Goal: Task Accomplishment & Management: Manage account settings

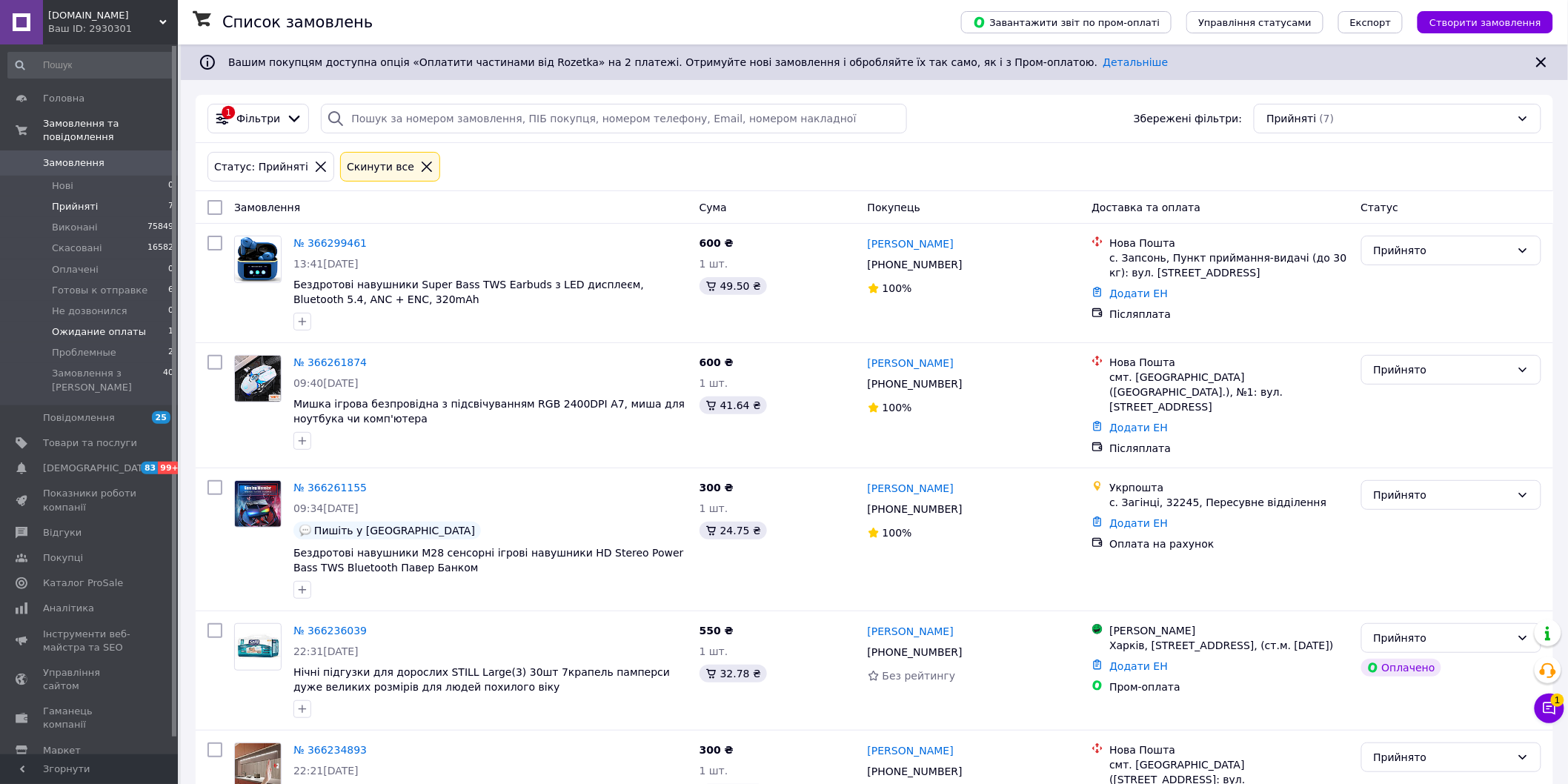
click at [108, 325] on span "Ожидание оплаты" at bounding box center [99, 332] width 94 height 13
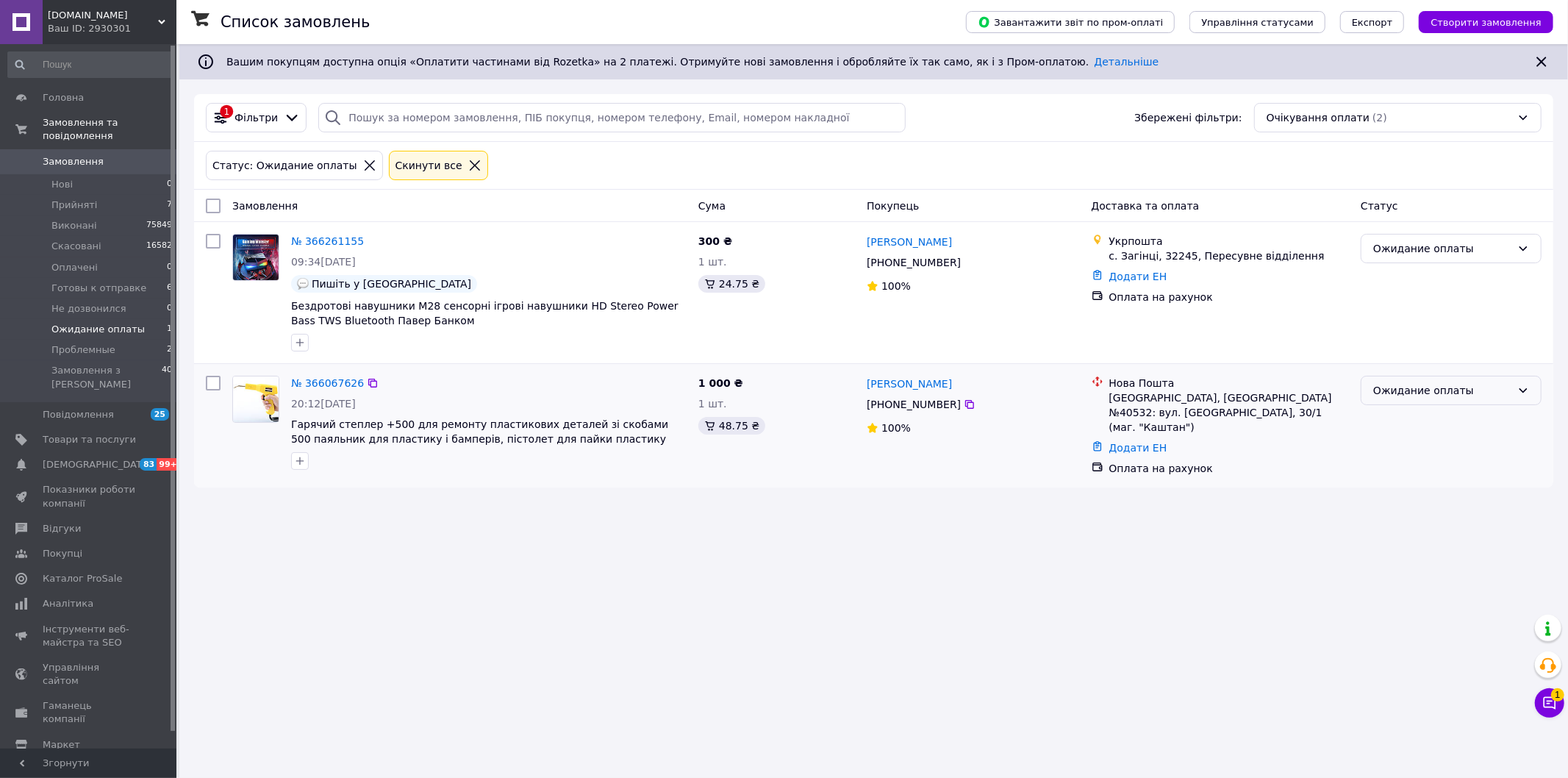
click at [1445, 401] on div "Ожидание оплаты" at bounding box center [1451, 390] width 181 height 30
click at [1410, 523] on li "Готовы к отправке" at bounding box center [1451, 529] width 179 height 26
click at [83, 198] on span "Прийняті" at bounding box center [74, 205] width 46 height 13
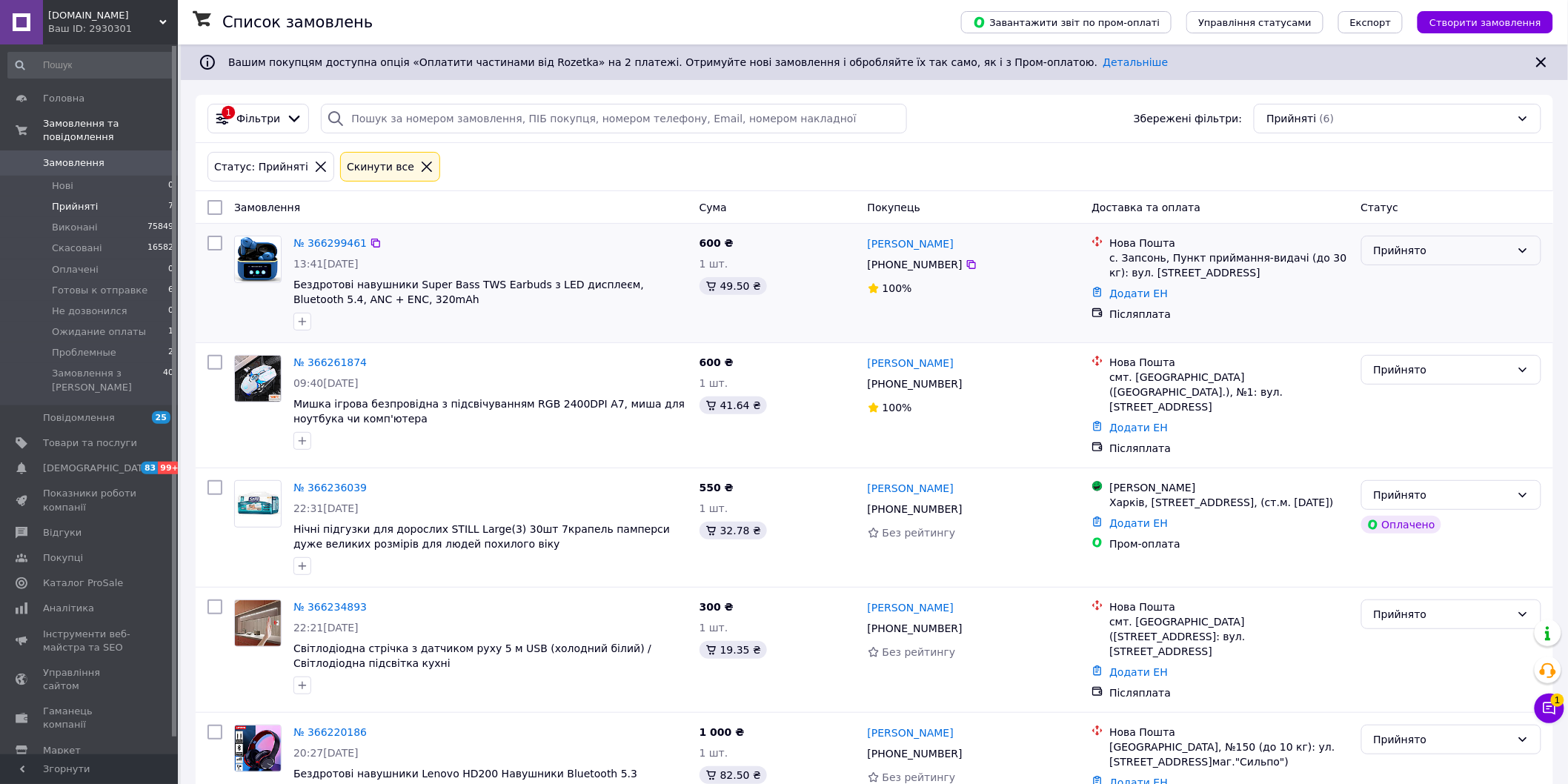
click at [1404, 254] on div "Прийнято" at bounding box center [1442, 250] width 137 height 16
click at [1434, 358] on li "Готовы к отправке" at bounding box center [1452, 363] width 180 height 27
click at [1436, 378] on div "Прийнято" at bounding box center [1442, 370] width 137 height 16
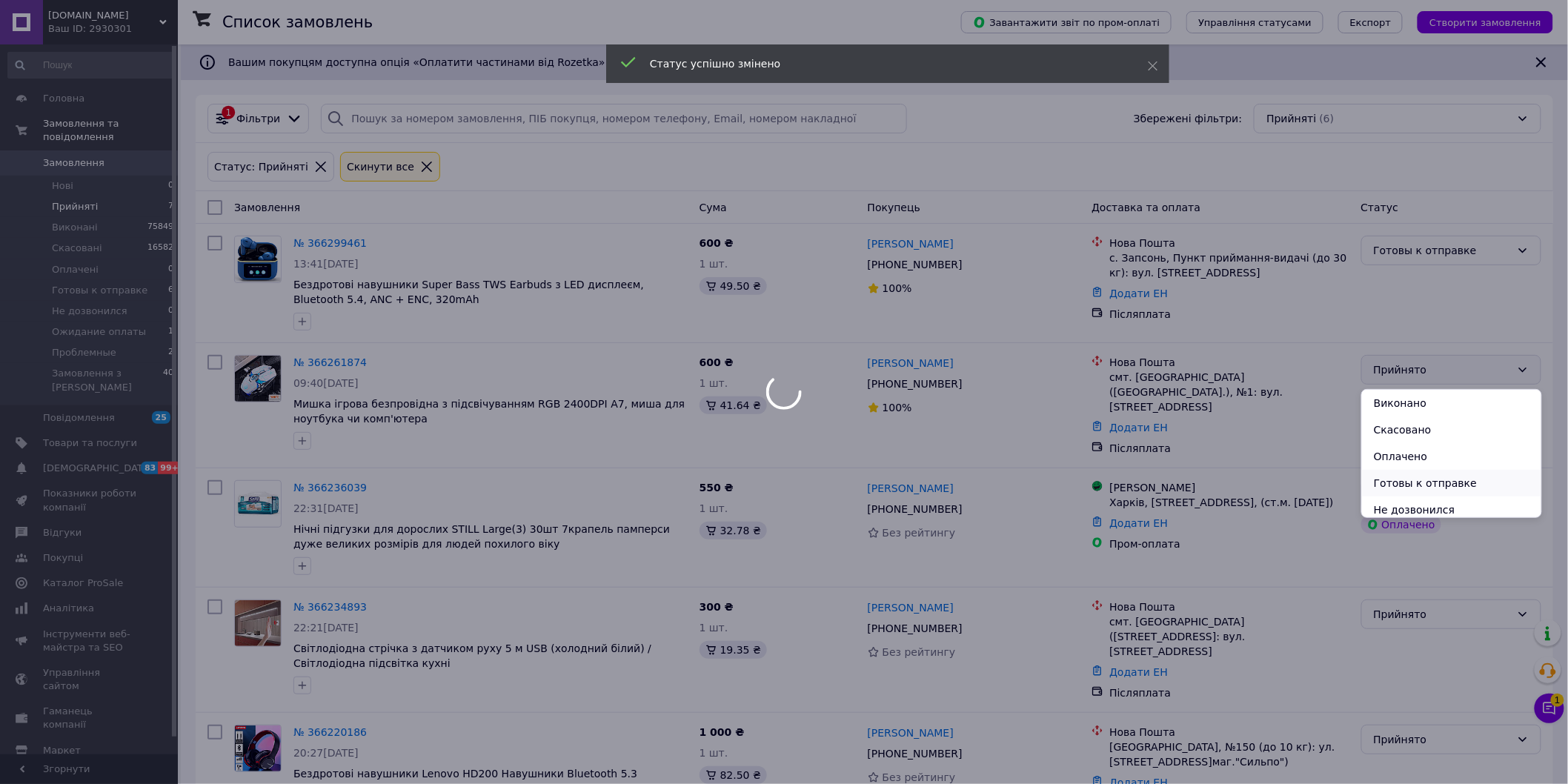
click at [1425, 483] on li "Готовы к отправке" at bounding box center [1452, 482] width 180 height 27
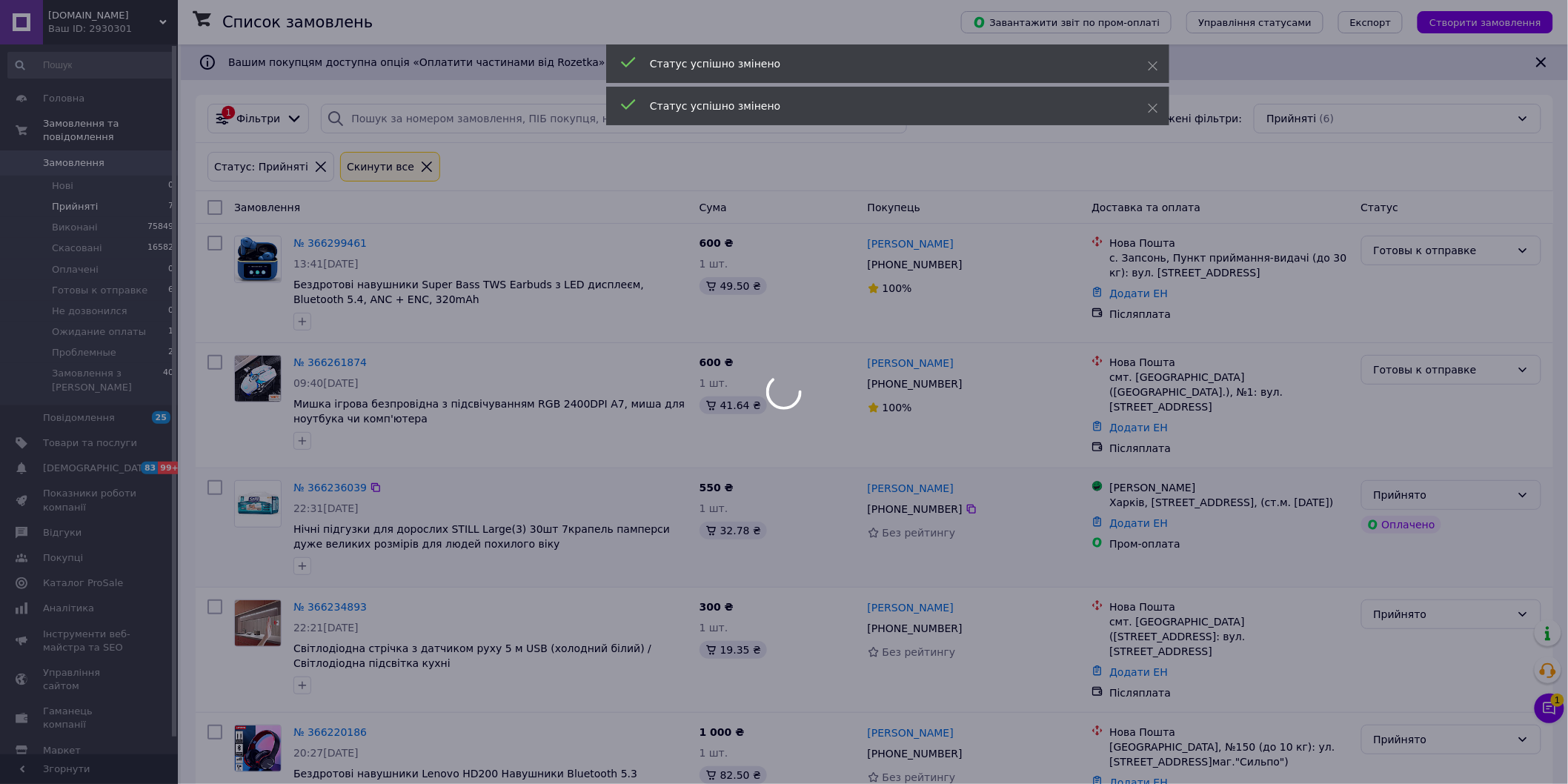
click at [1425, 501] on div "Прийнято" at bounding box center [1451, 494] width 180 height 30
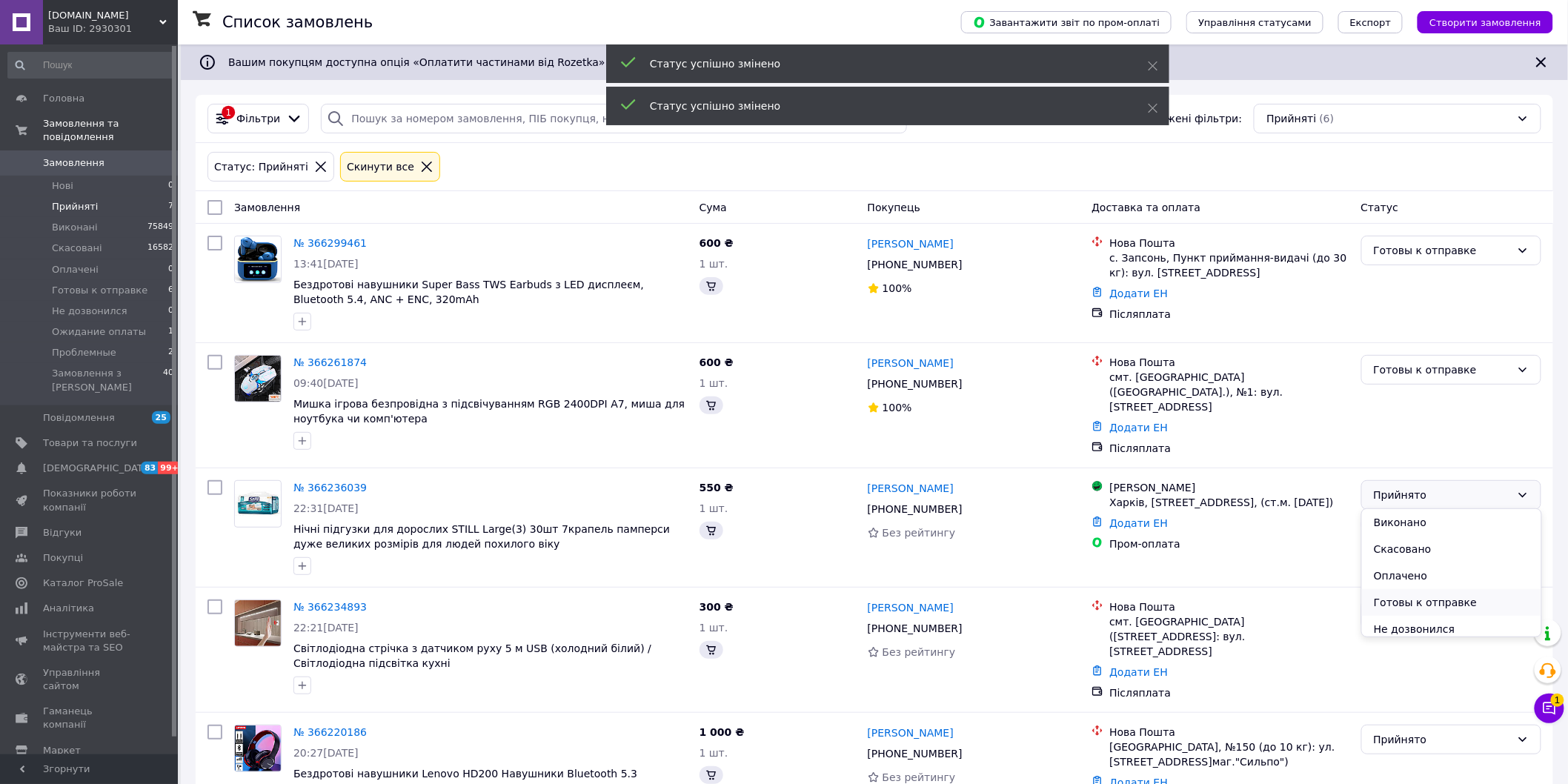
click at [1418, 608] on li "Готовы к отправке" at bounding box center [1452, 602] width 180 height 27
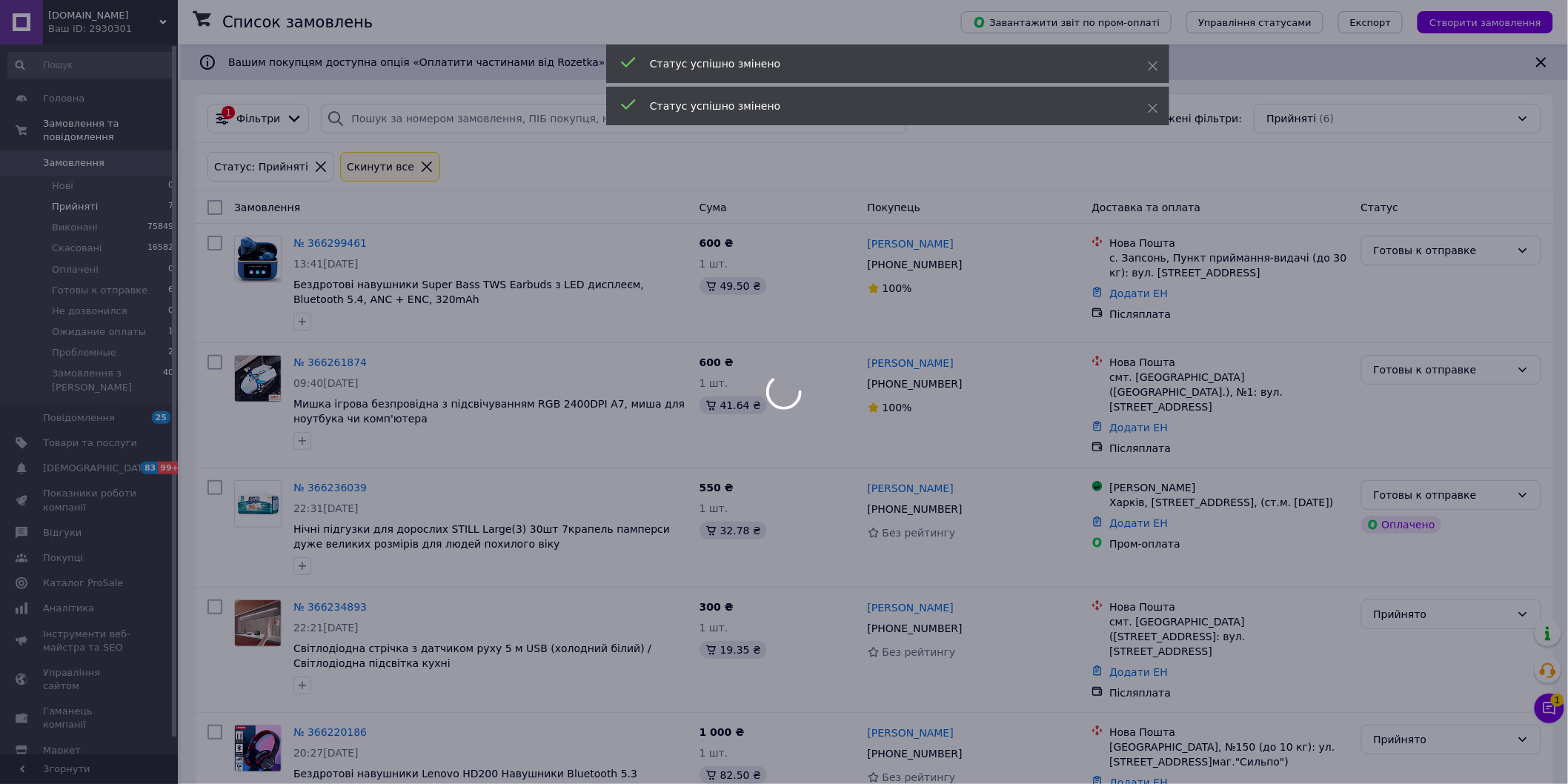
click at [1411, 618] on div at bounding box center [784, 392] width 1568 height 784
click at [1418, 620] on div at bounding box center [784, 392] width 1568 height 784
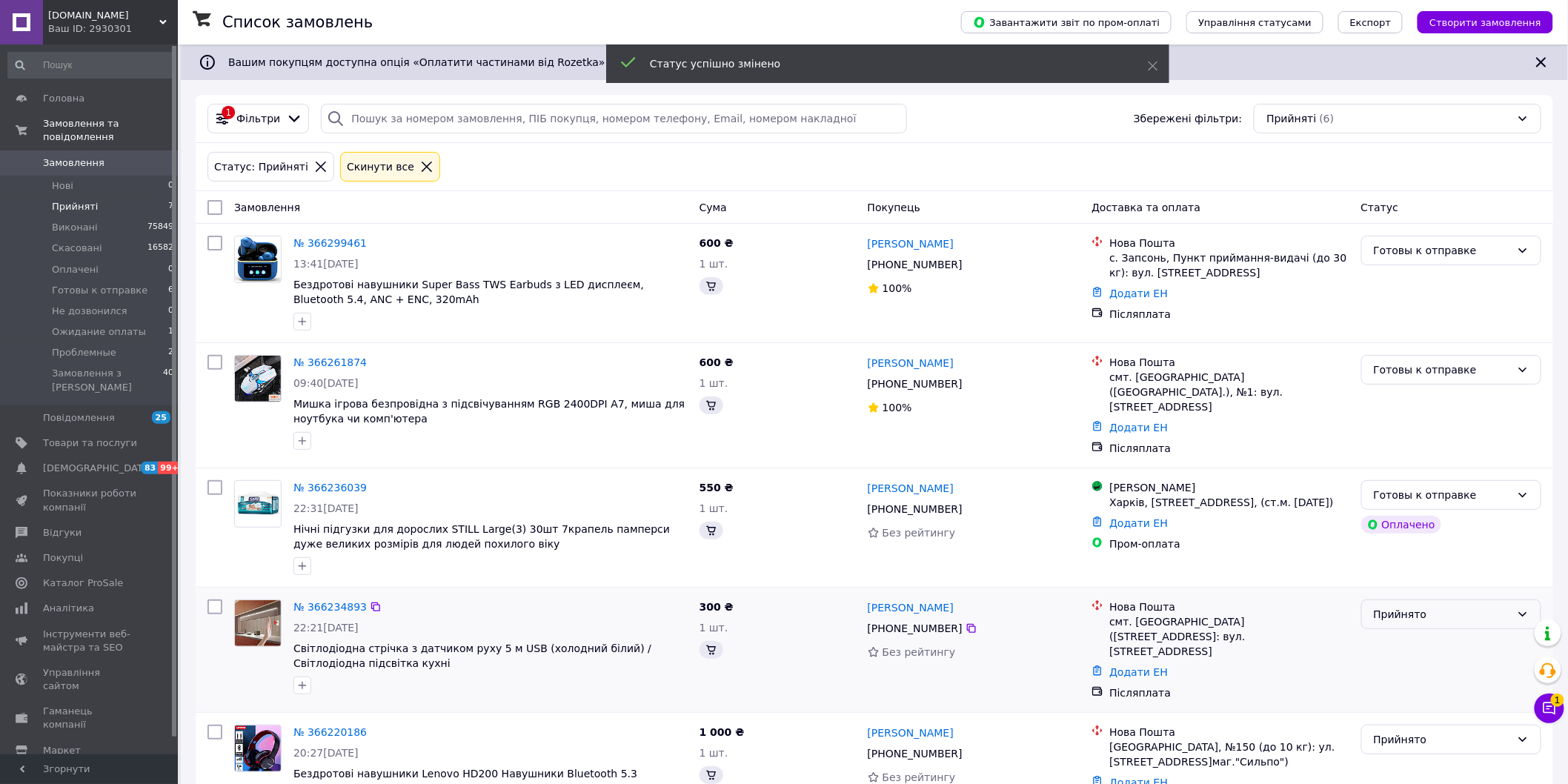
click at [1420, 615] on div "Прийнято" at bounding box center [1442, 614] width 137 height 16
click at [1424, 715] on li "Готовы к отправке" at bounding box center [1452, 721] width 180 height 27
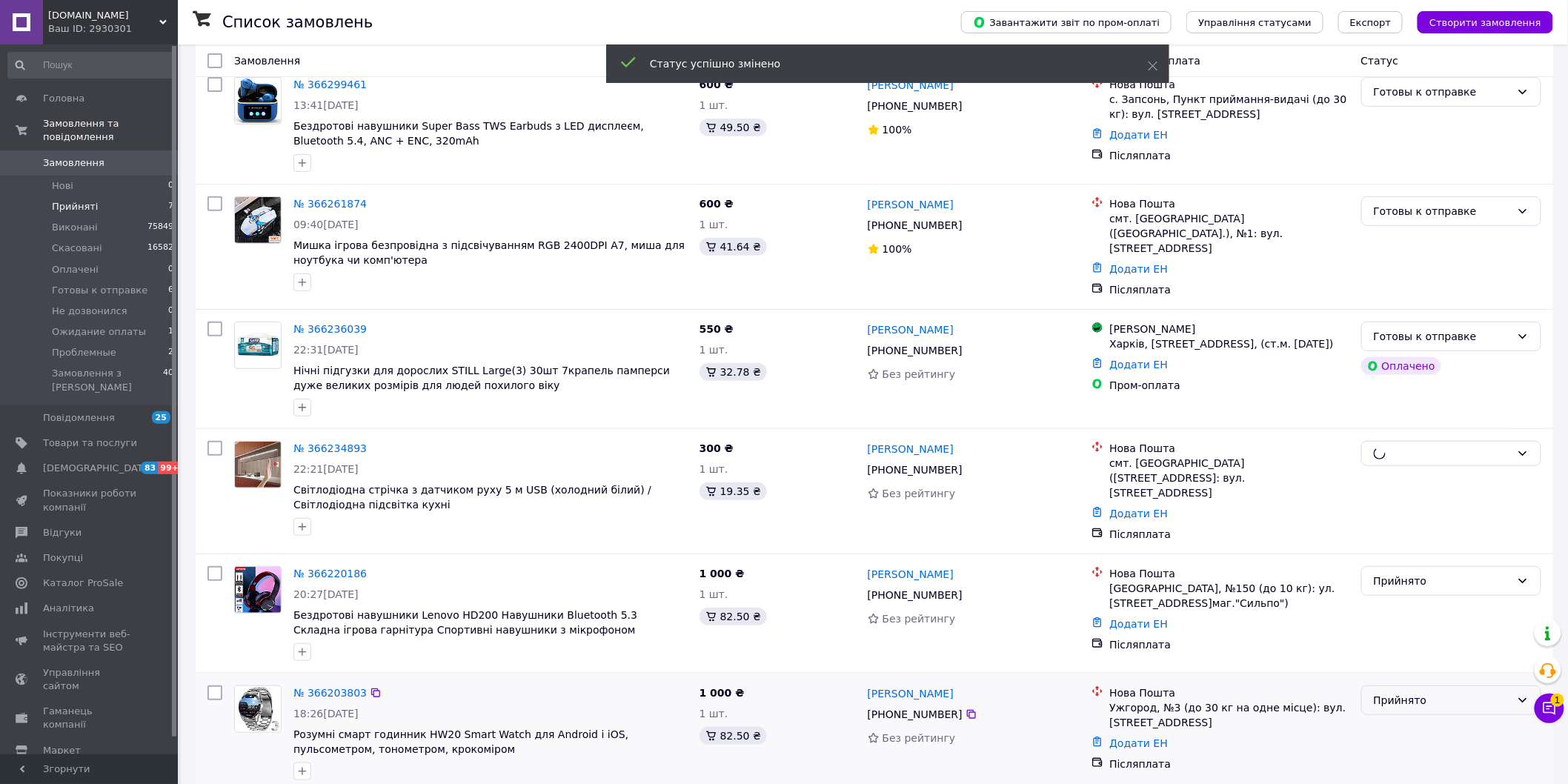
scroll to position [171, 0]
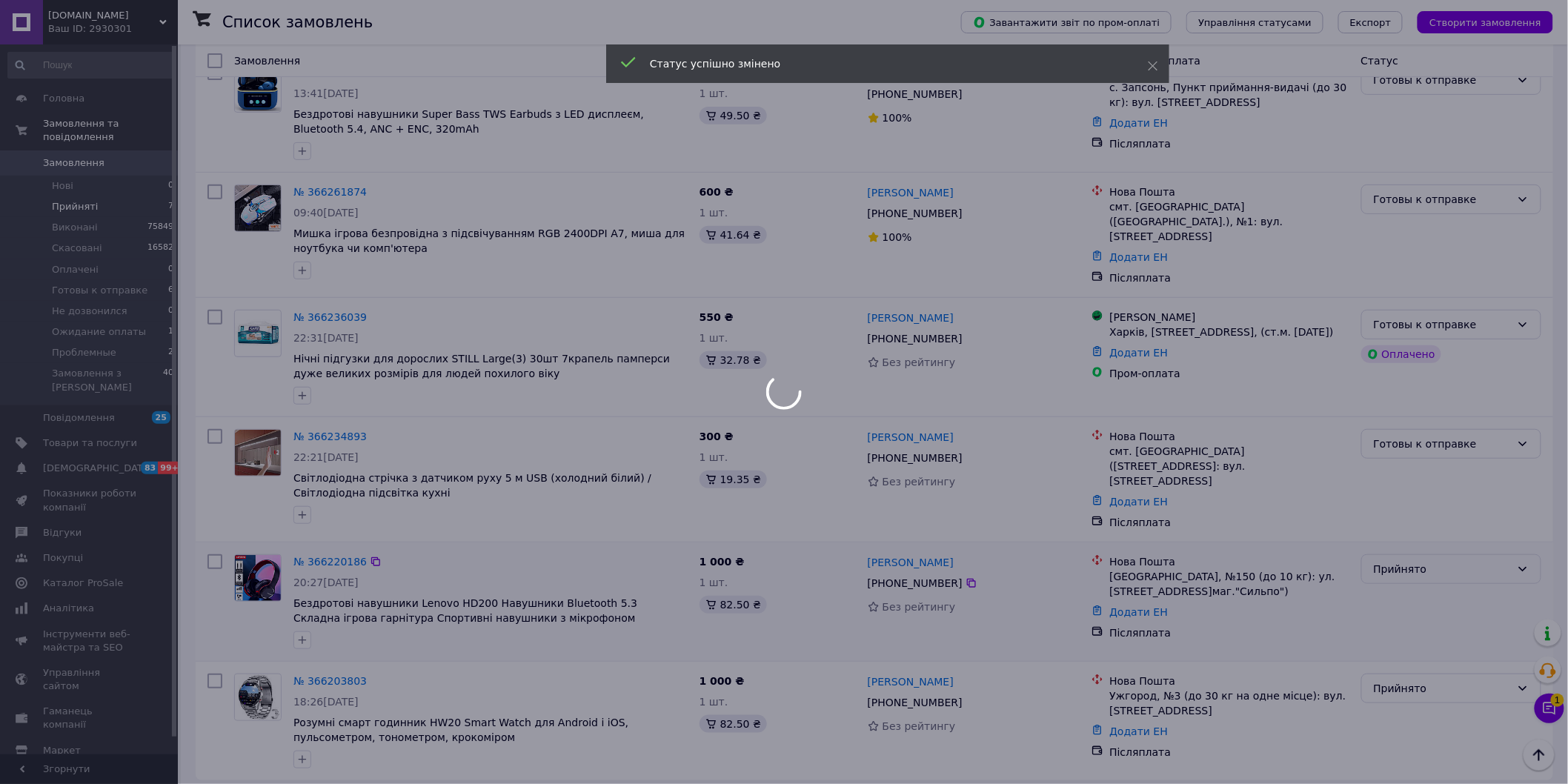
click at [1413, 557] on div at bounding box center [784, 392] width 1568 height 784
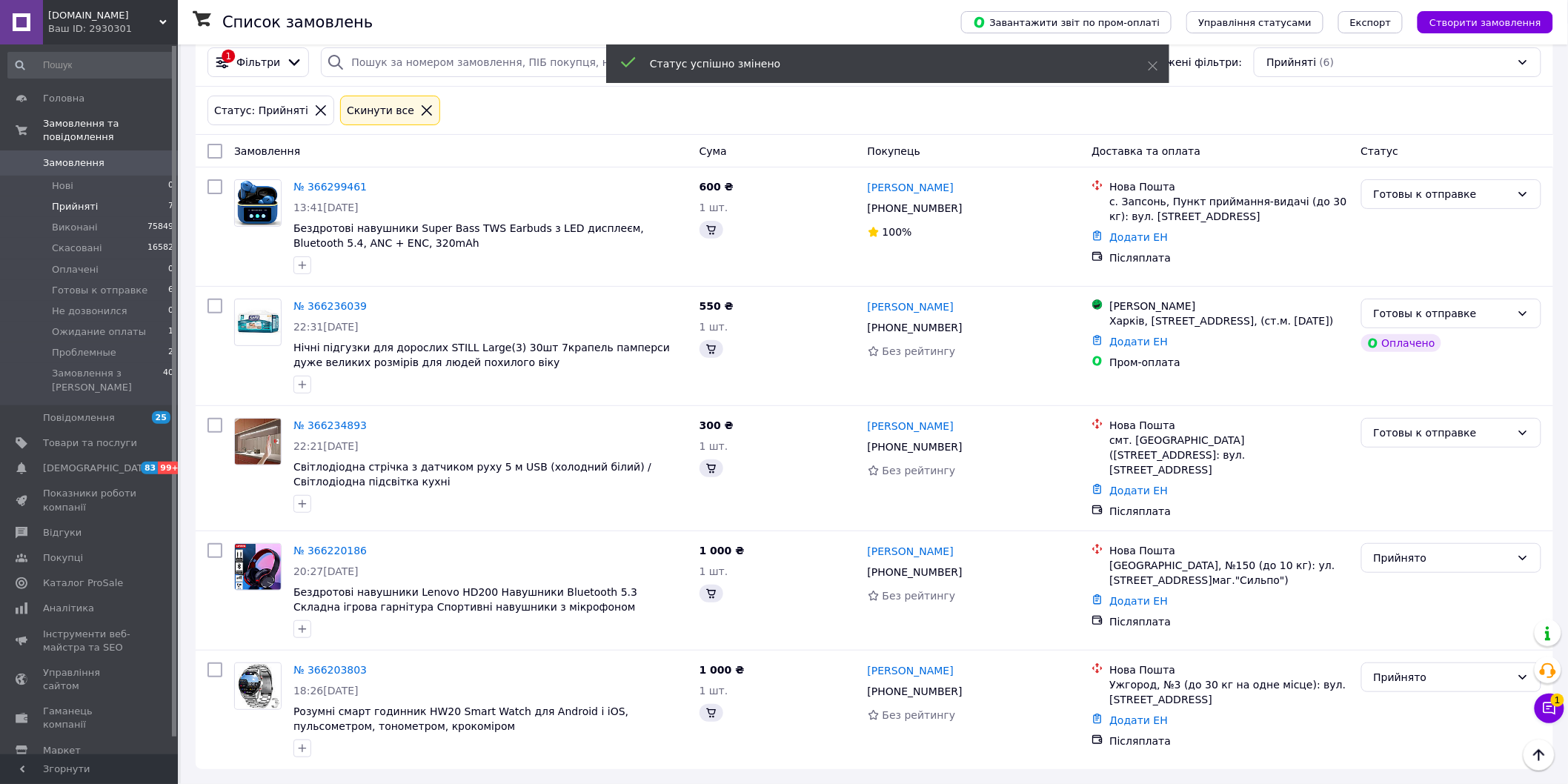
scroll to position [50, 0]
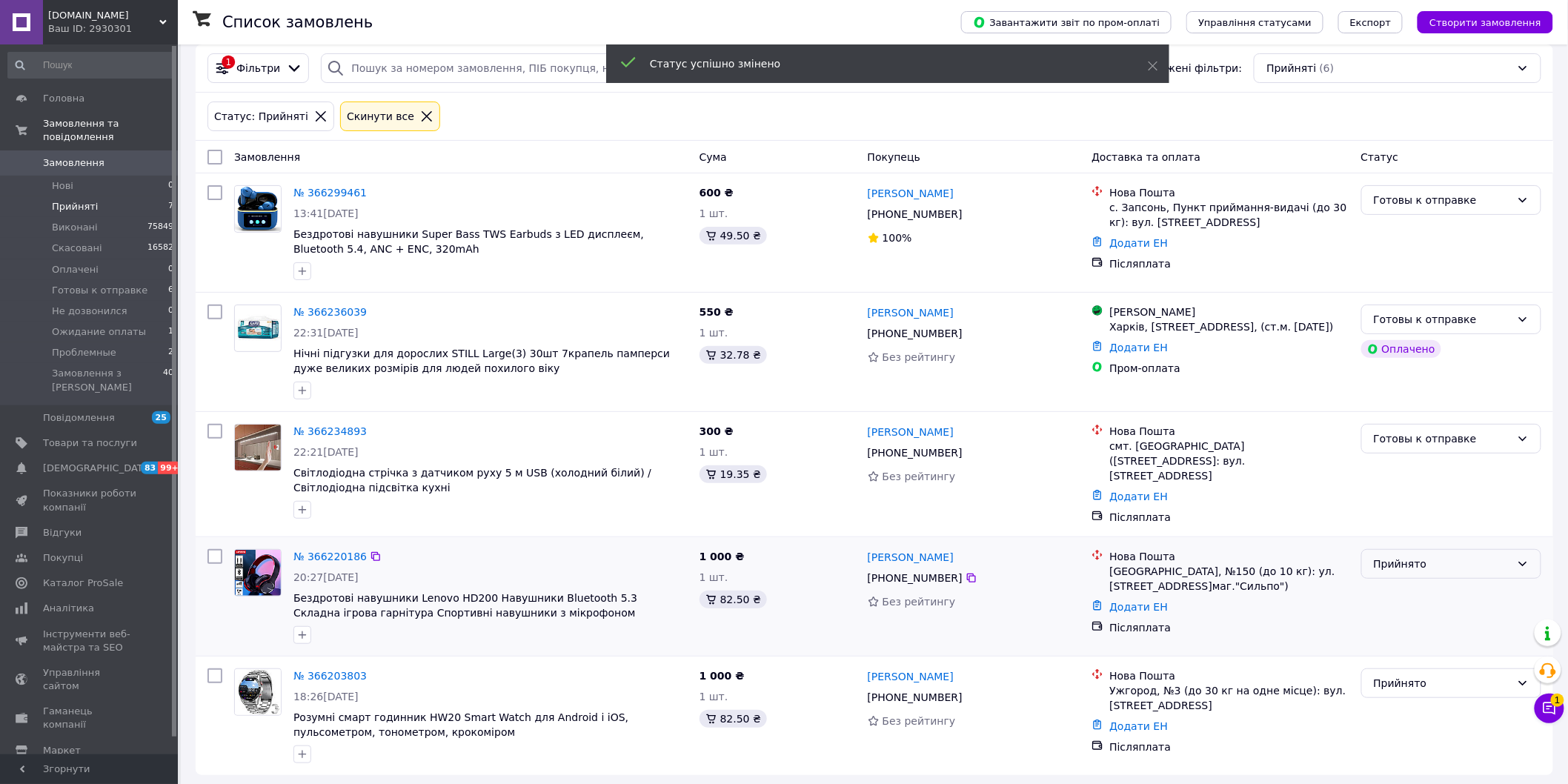
drag, startPoint x: 1419, startPoint y: 559, endPoint x: 1421, endPoint y: 572, distance: 13.2
click at [1419, 562] on div "Прийнято" at bounding box center [1442, 564] width 137 height 16
click at [1424, 674] on li "Готовы к отправке" at bounding box center [1452, 670] width 180 height 27
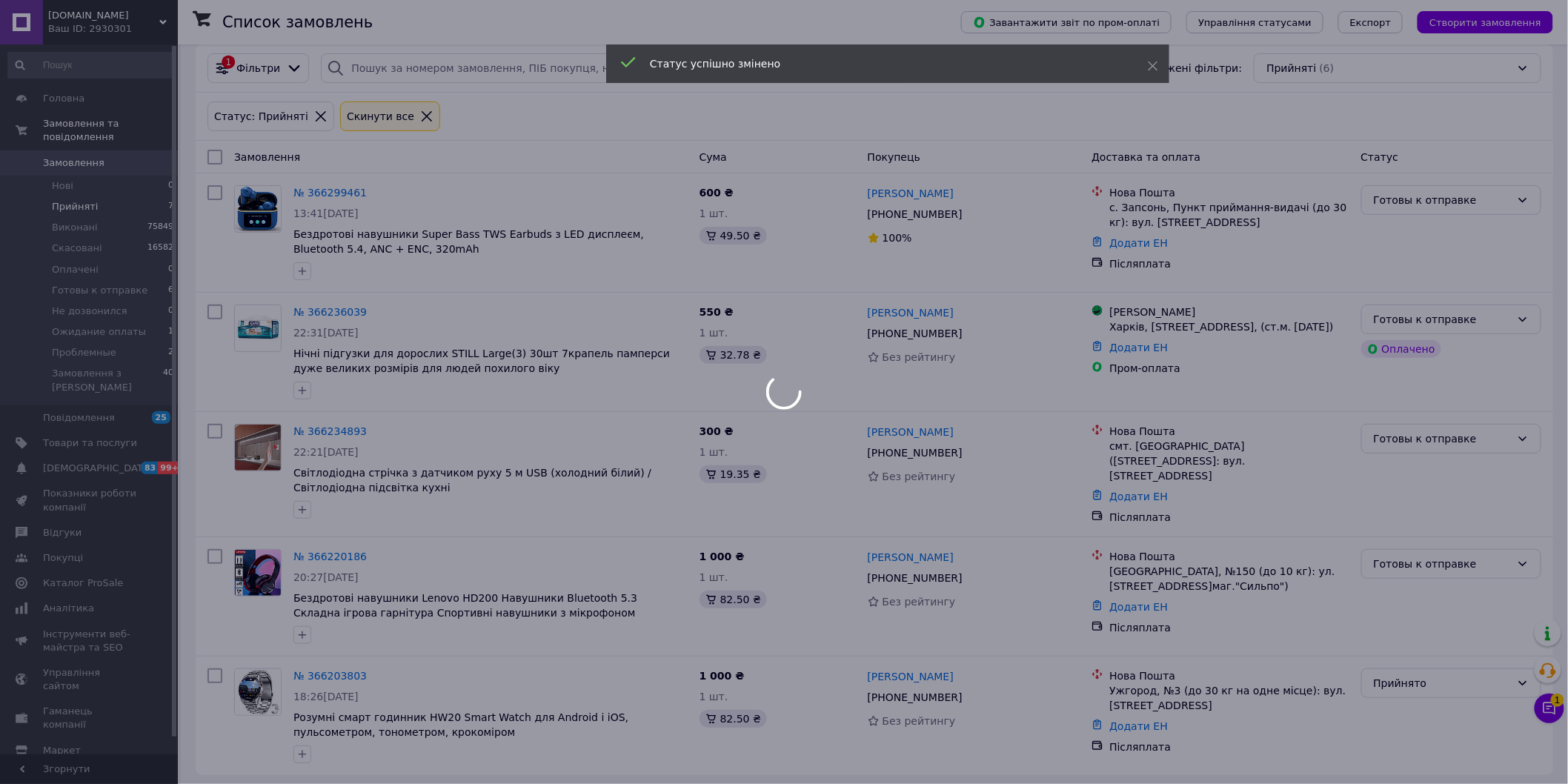
click at [1419, 679] on div at bounding box center [784, 392] width 1568 height 784
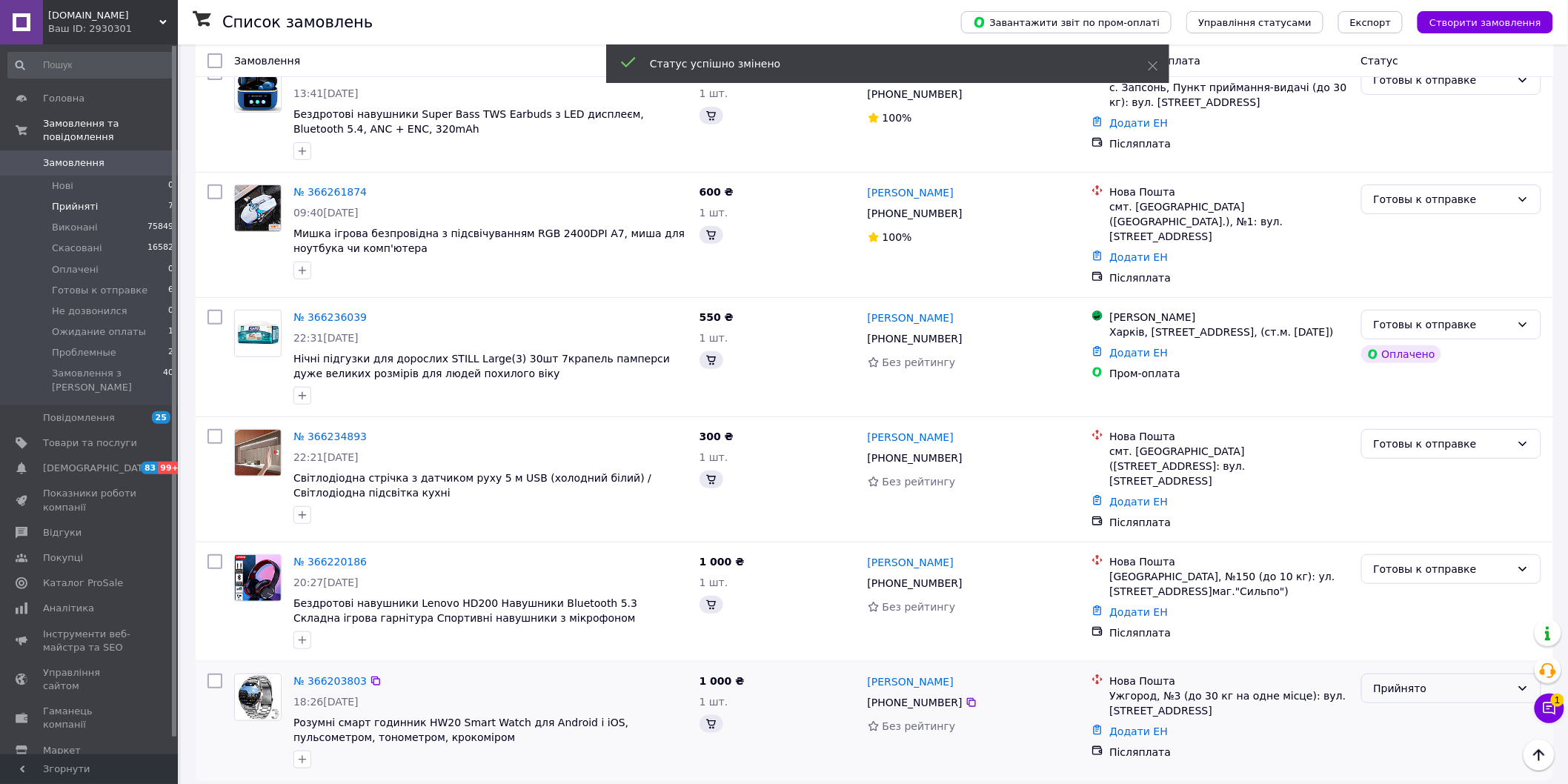
click at [1420, 683] on div "Прийнято" at bounding box center [1442, 688] width 137 height 16
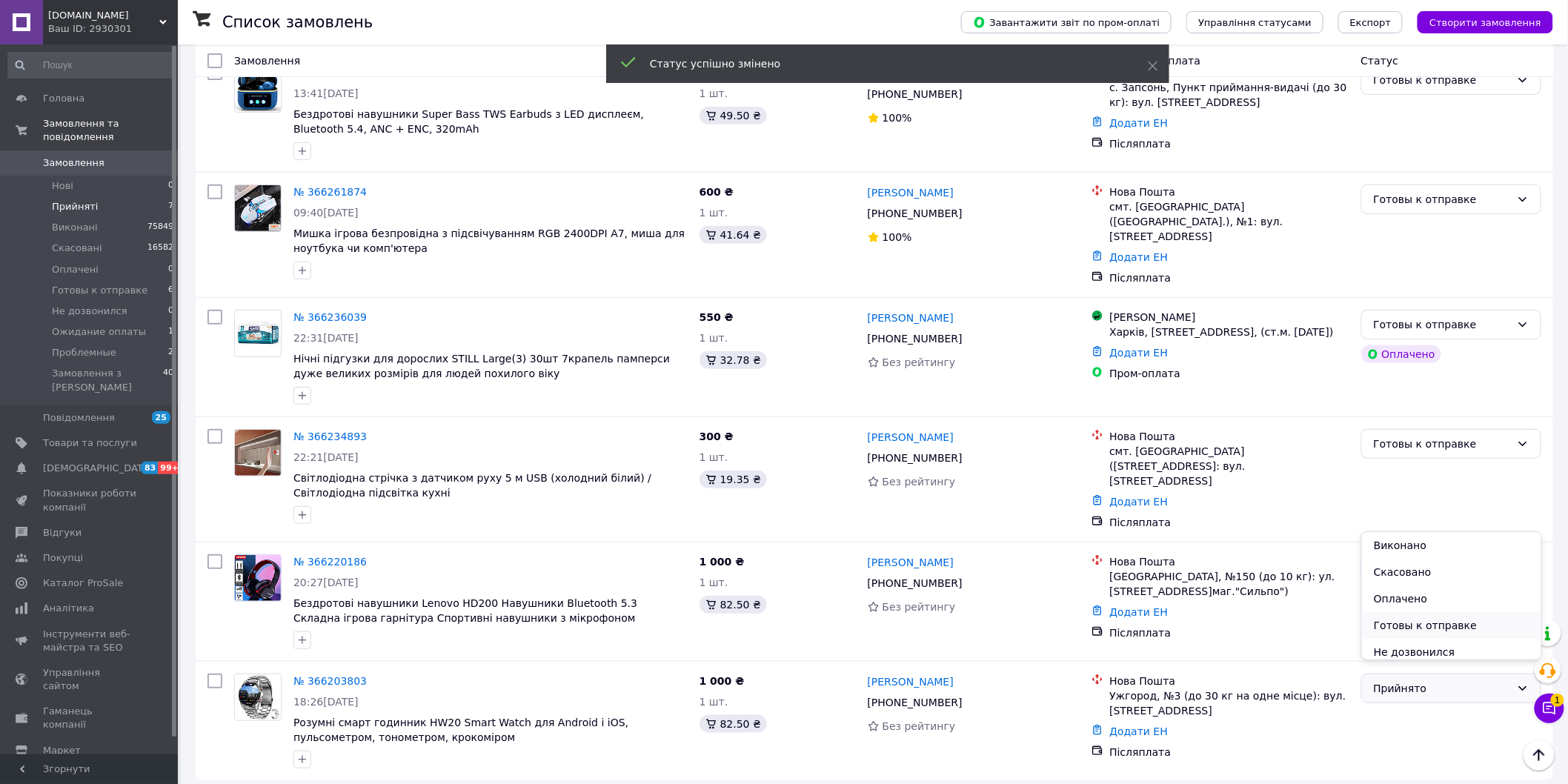
click at [1411, 629] on li "Готовы к отправке" at bounding box center [1452, 625] width 180 height 27
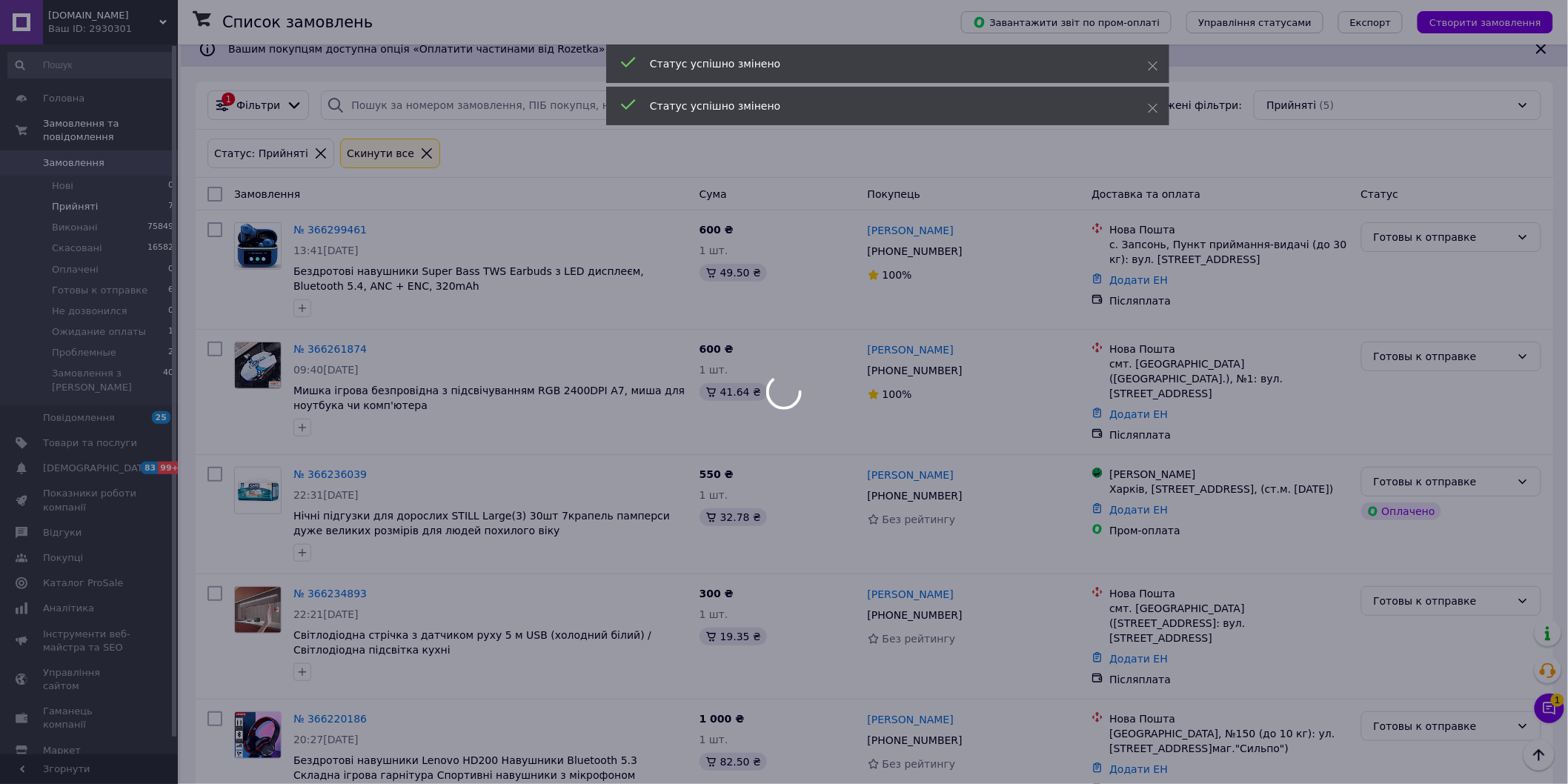
scroll to position [0, 0]
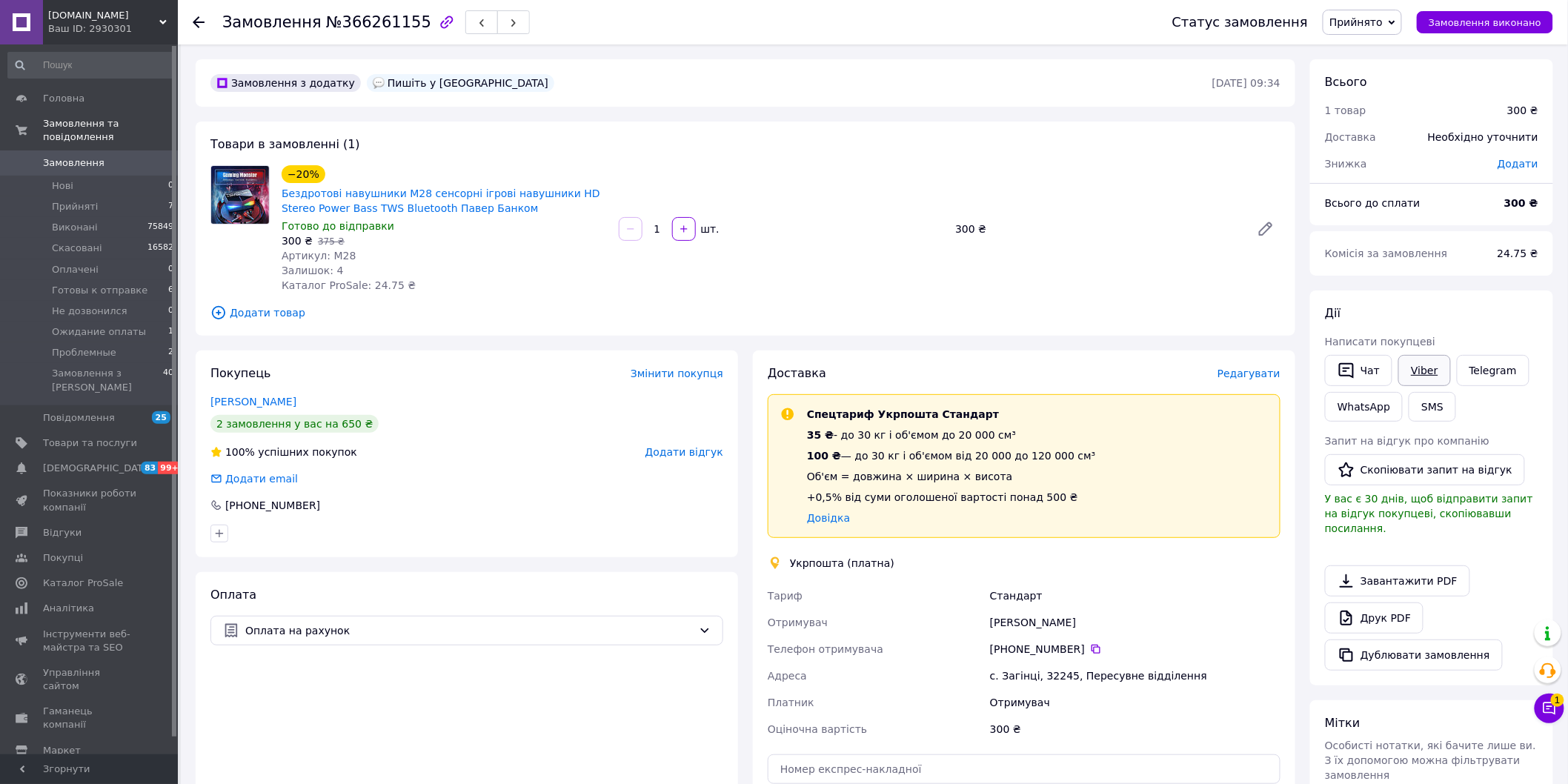
click at [1417, 367] on link "Viber" at bounding box center [1425, 371] width 52 height 31
click at [1429, 413] on button "SMS" at bounding box center [1432, 406] width 48 height 30
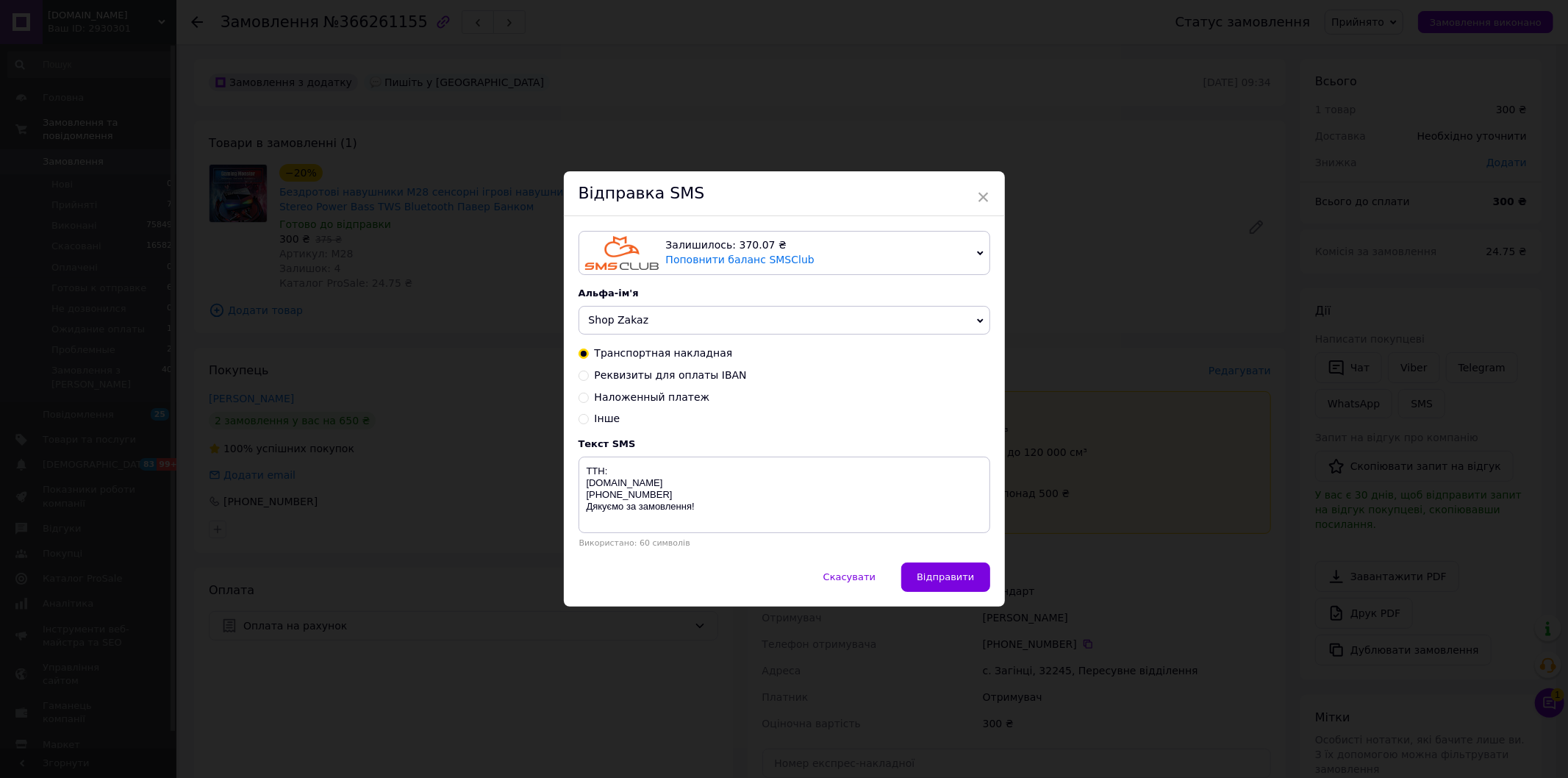
click at [657, 402] on span "Наложенный платеж" at bounding box center [653, 397] width 116 height 12
click at [589, 401] on input "Наложенный платеж" at bounding box center [584, 396] width 10 height 10
radio input "true"
radio input "false"
type textarea "Добрий день. Ваше замовлення прийняте, все в наявності. У зв'язку з напливом за…"
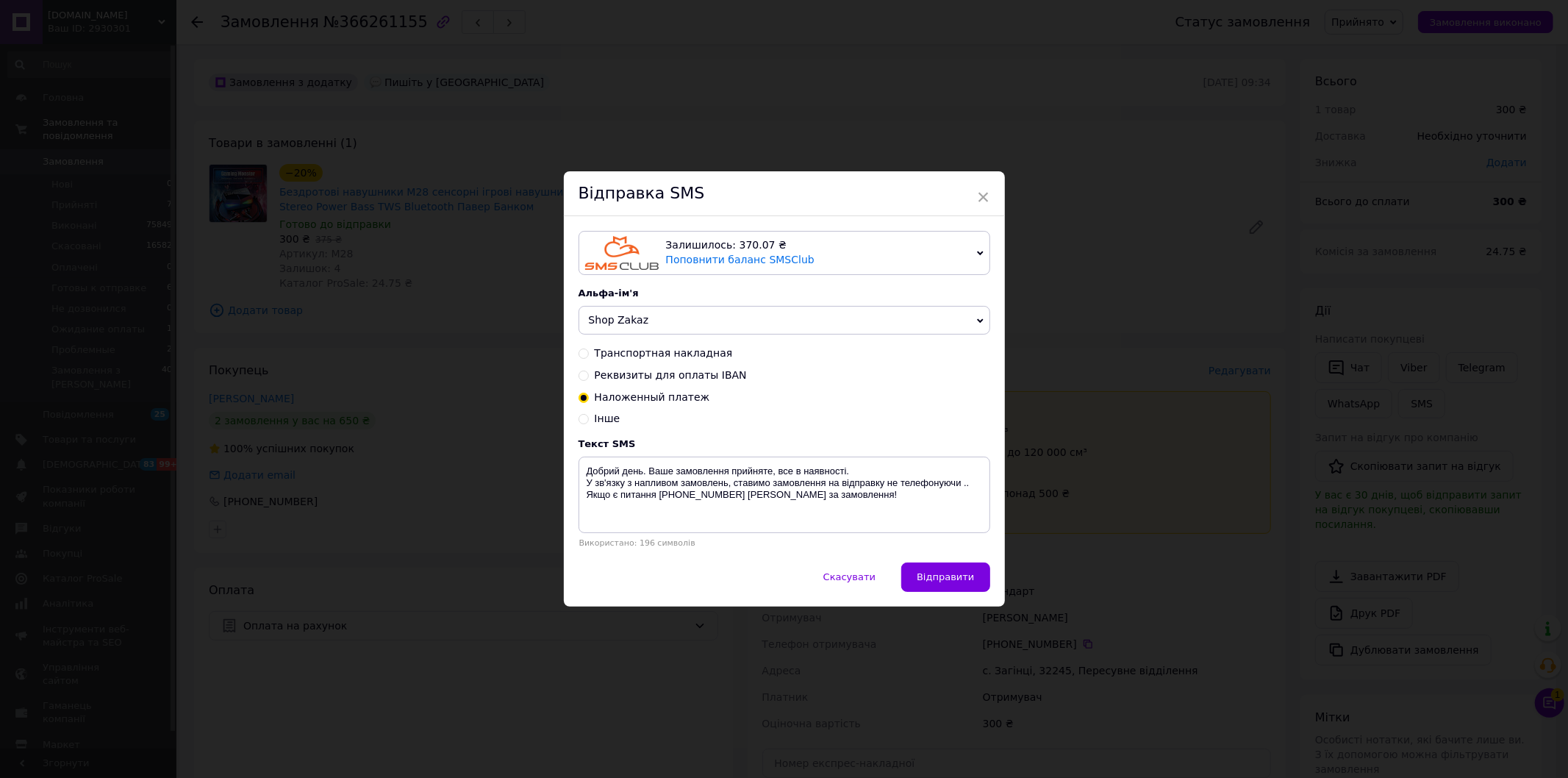
click at [621, 373] on span "Реквизиты для оплаты IBAN" at bounding box center [671, 375] width 153 height 12
click at [589, 373] on input "Реквизиты для оплаты IBAN" at bounding box center [584, 374] width 10 height 10
radio input "true"
radio input "false"
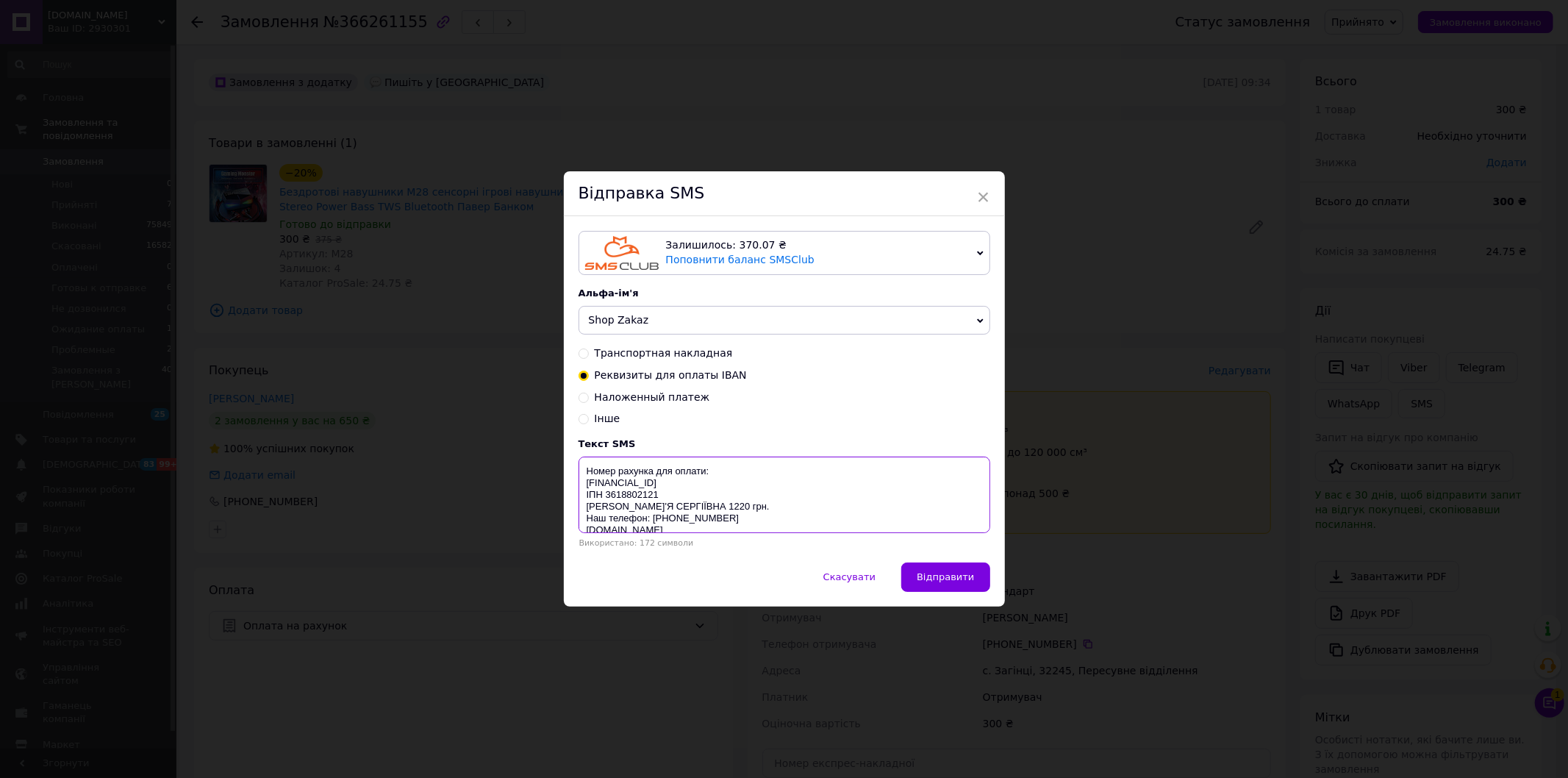
click at [723, 504] on textarea "Номер рахунка для оплати: UA073052990000026009013904722 ІПН 3618802121 КОСОВА Д…" at bounding box center [784, 495] width 412 height 76
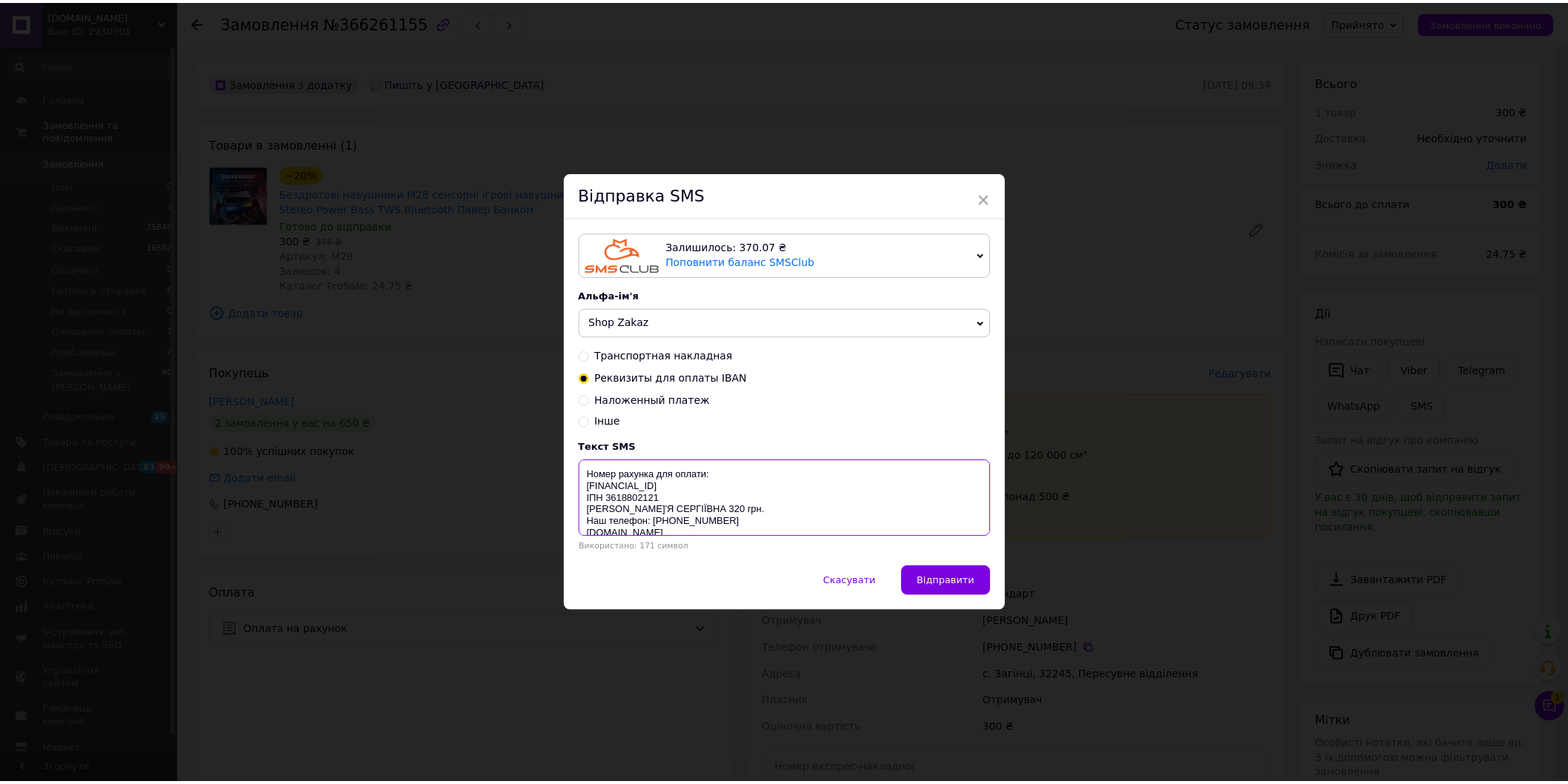
scroll to position [23, 0]
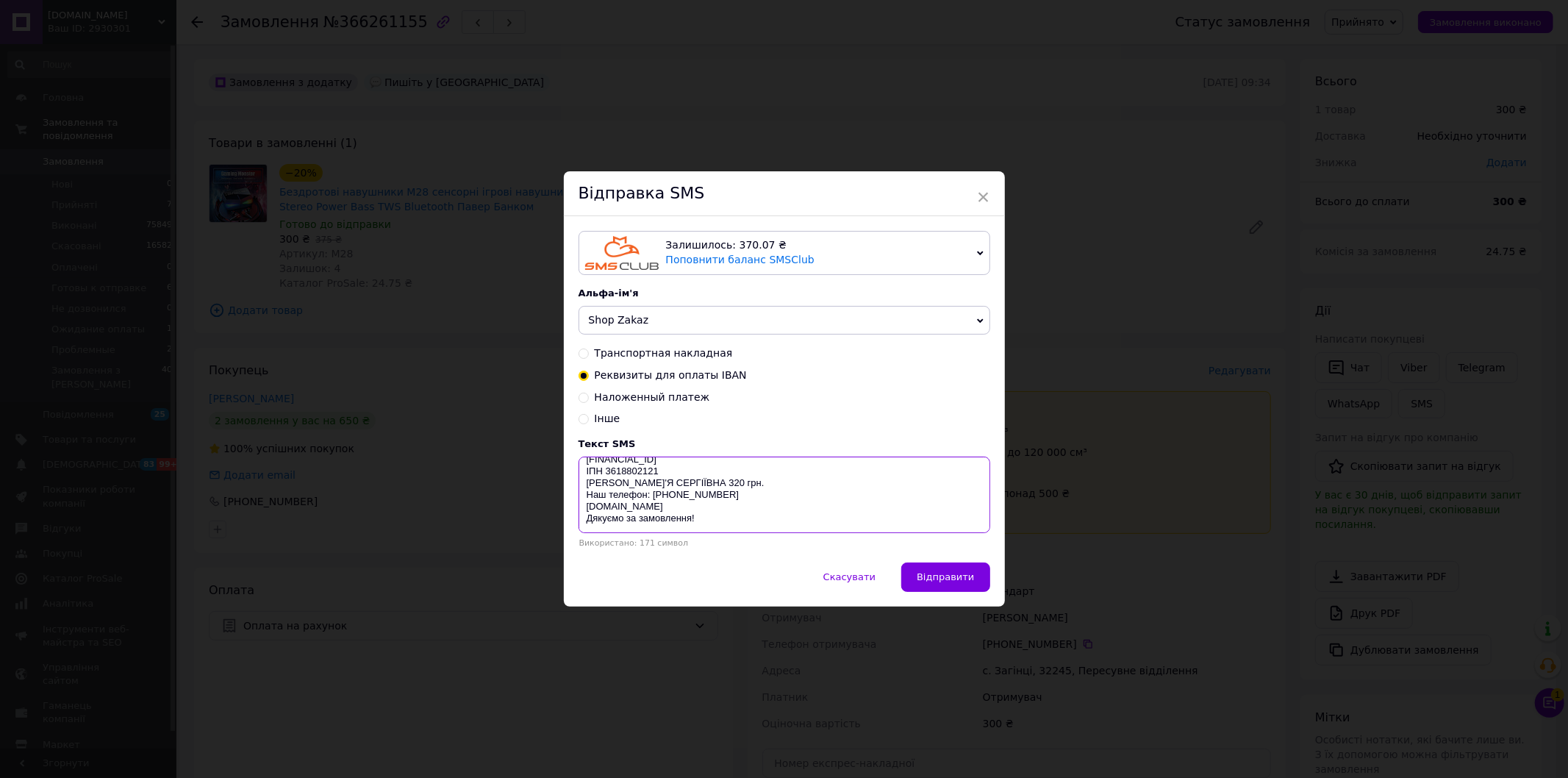
drag, startPoint x: 581, startPoint y: 472, endPoint x: 817, endPoint y: 539, distance: 245.3
click at [817, 539] on div "Текст SMS Номер рахунка для оплати: UA073052990000026009013904722 ІПН 361880212…" at bounding box center [784, 493] width 412 height 109
type textarea "Номер рахунка для оплати: UA073052990000026009013904722 ІПН 3618802121 КОСОВА Д…"
drag, startPoint x: 1376, startPoint y: 101, endPoint x: 1370, endPoint y: 65, distance: 36.5
click at [1376, 101] on div "× Відправка SMS Залишилось: 370.07 ₴ Поповнити баланс SMSClub Підключити LetsAd…" at bounding box center [784, 389] width 1568 height 778
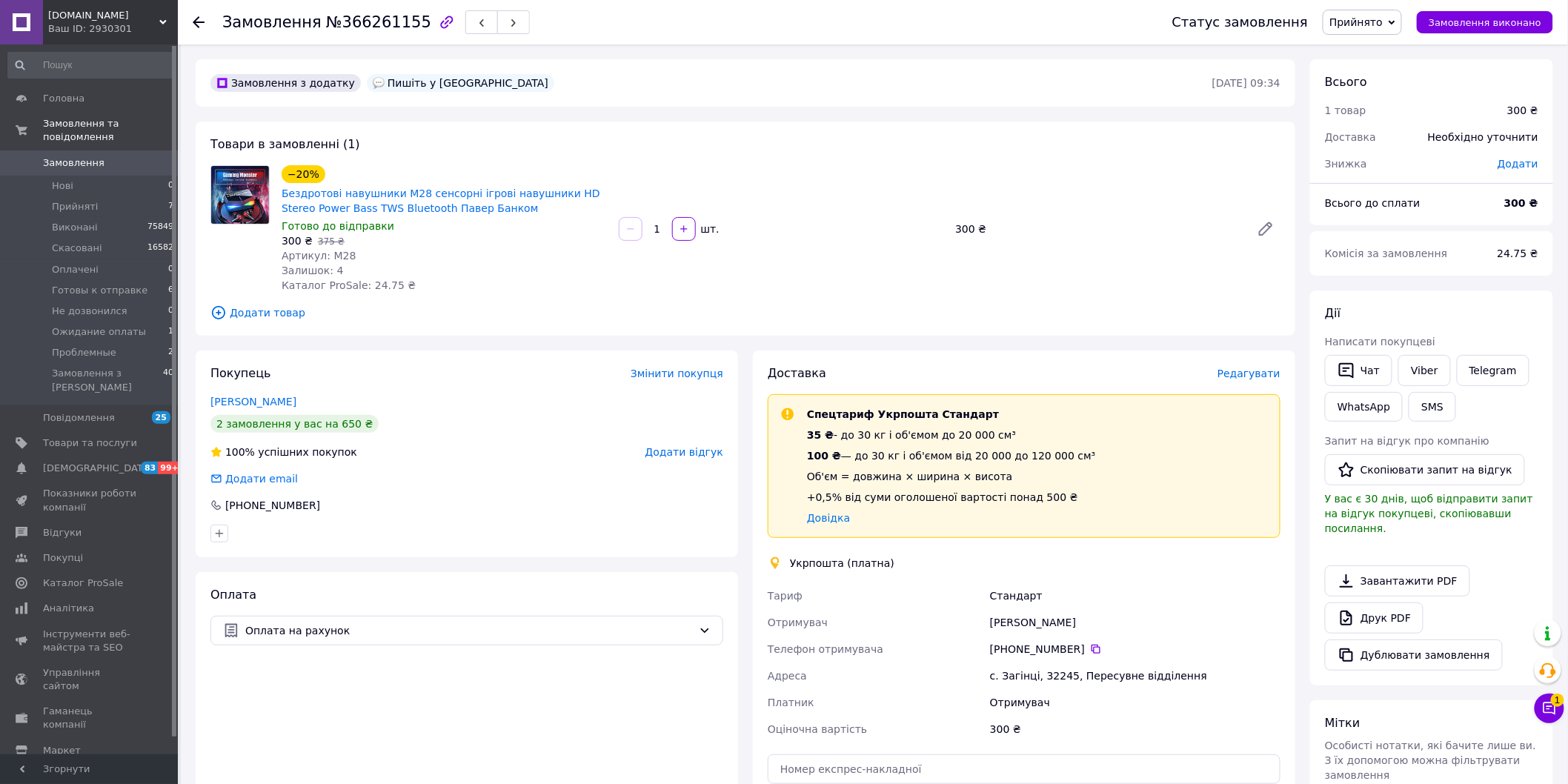
click at [1375, 24] on span "Прийнято" at bounding box center [1356, 22] width 53 height 12
click at [1361, 163] on li "Ожидание оплаты" at bounding box center [1379, 163] width 110 height 22
click at [114, 197] on li "Прийняті 7" at bounding box center [91, 207] width 182 height 21
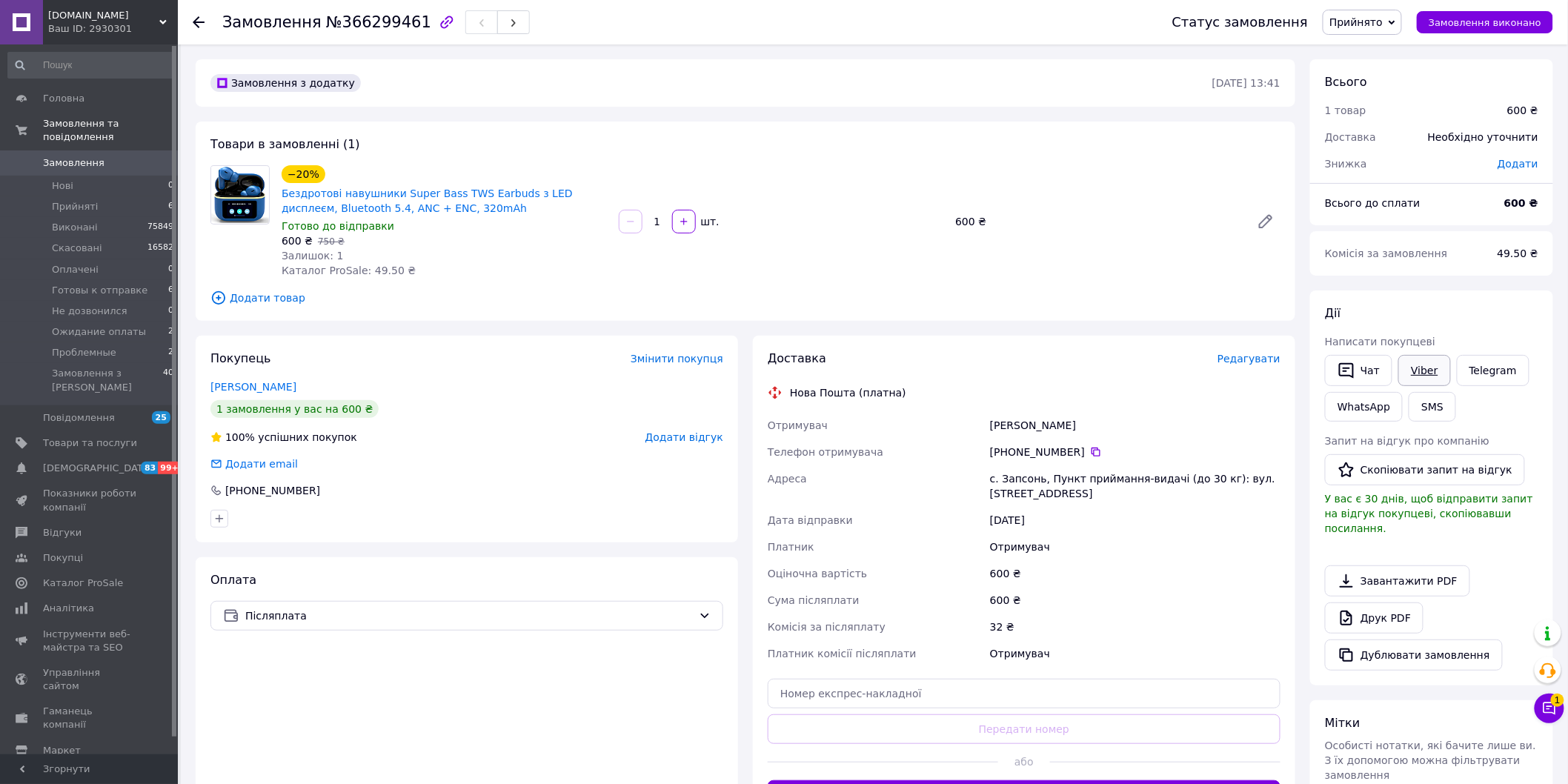
click at [1430, 369] on link "Viber" at bounding box center [1425, 371] width 52 height 31
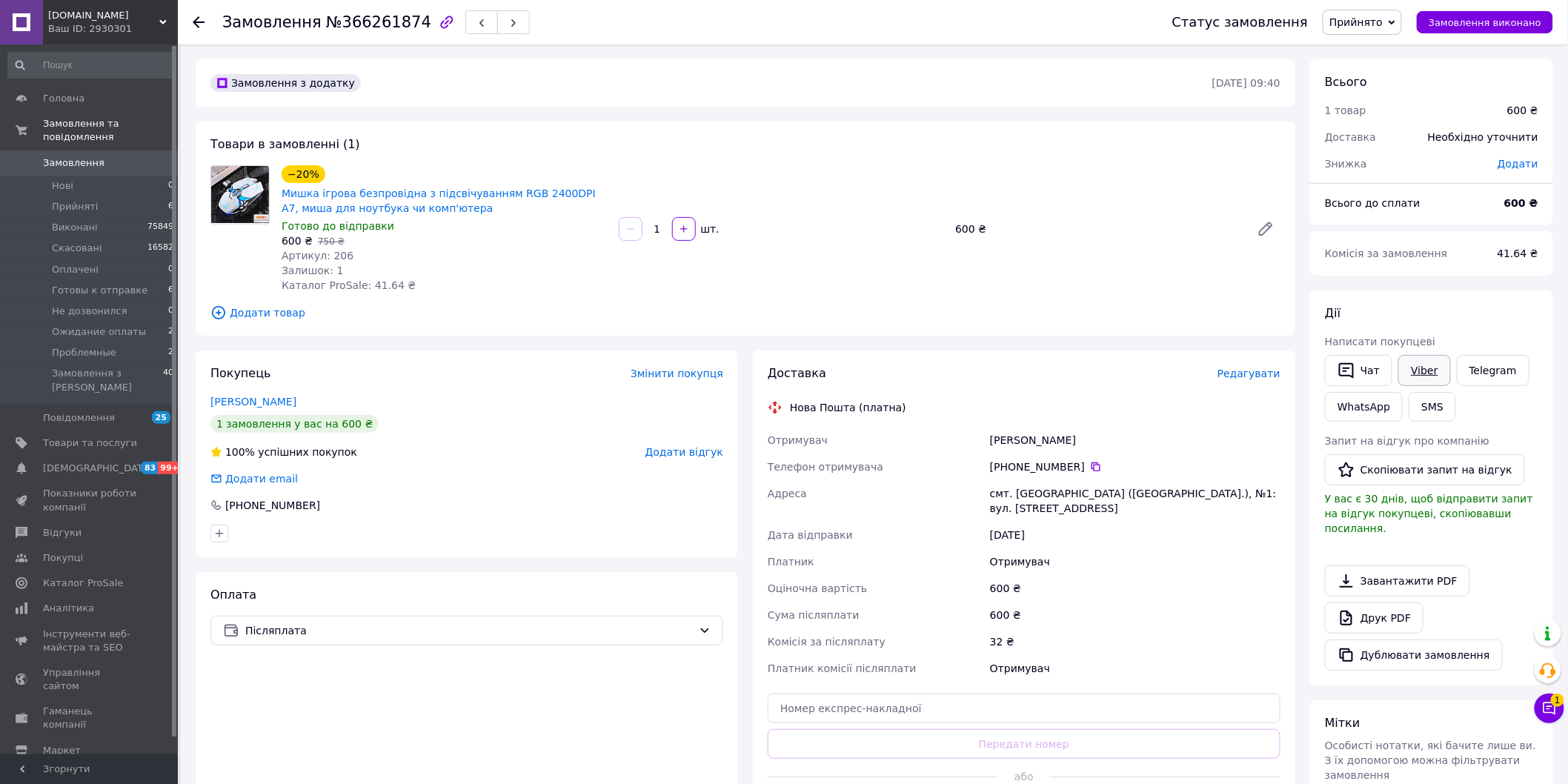
click at [1421, 364] on link "Viber" at bounding box center [1425, 371] width 52 height 31
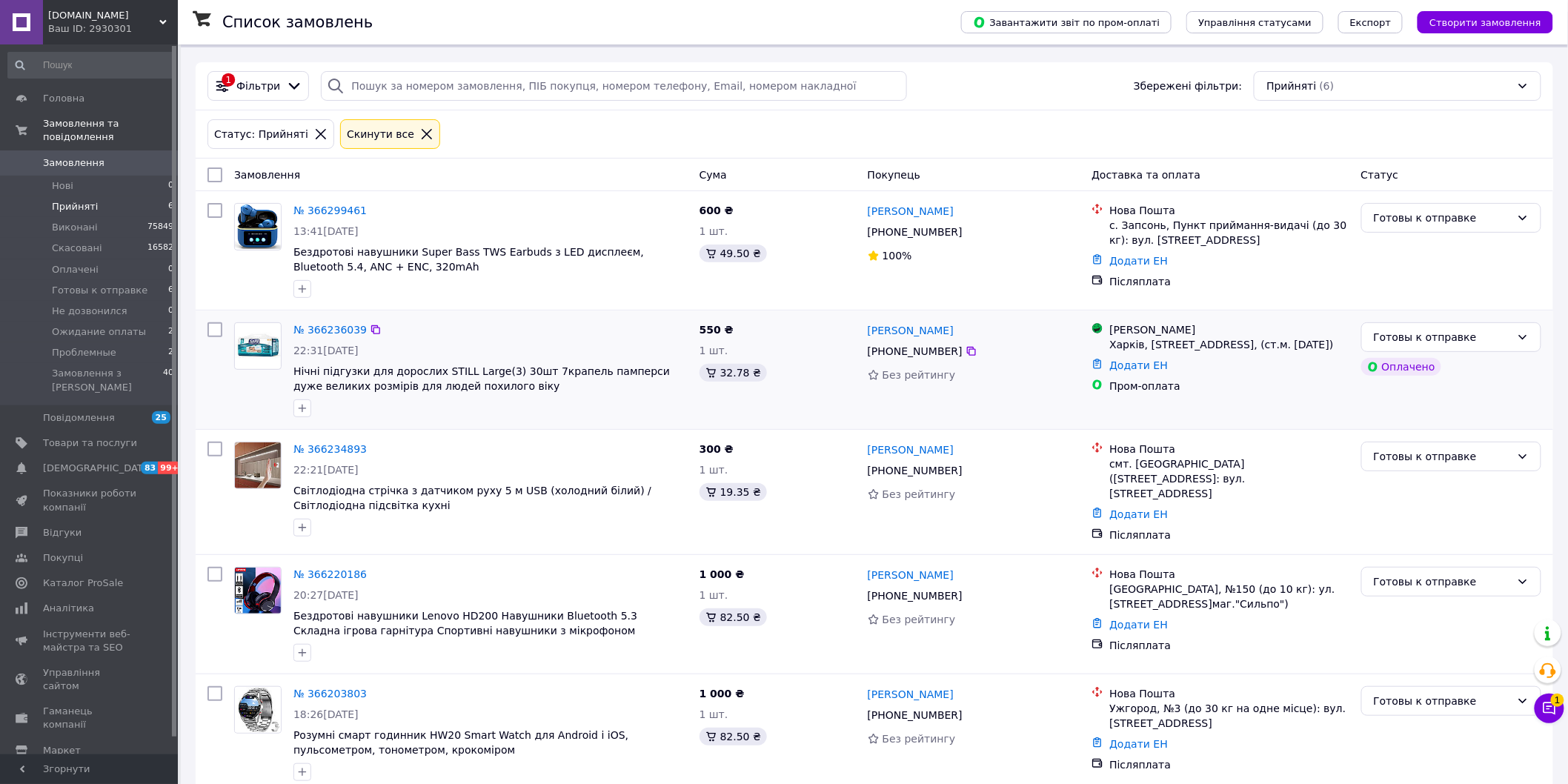
scroll to position [50, 0]
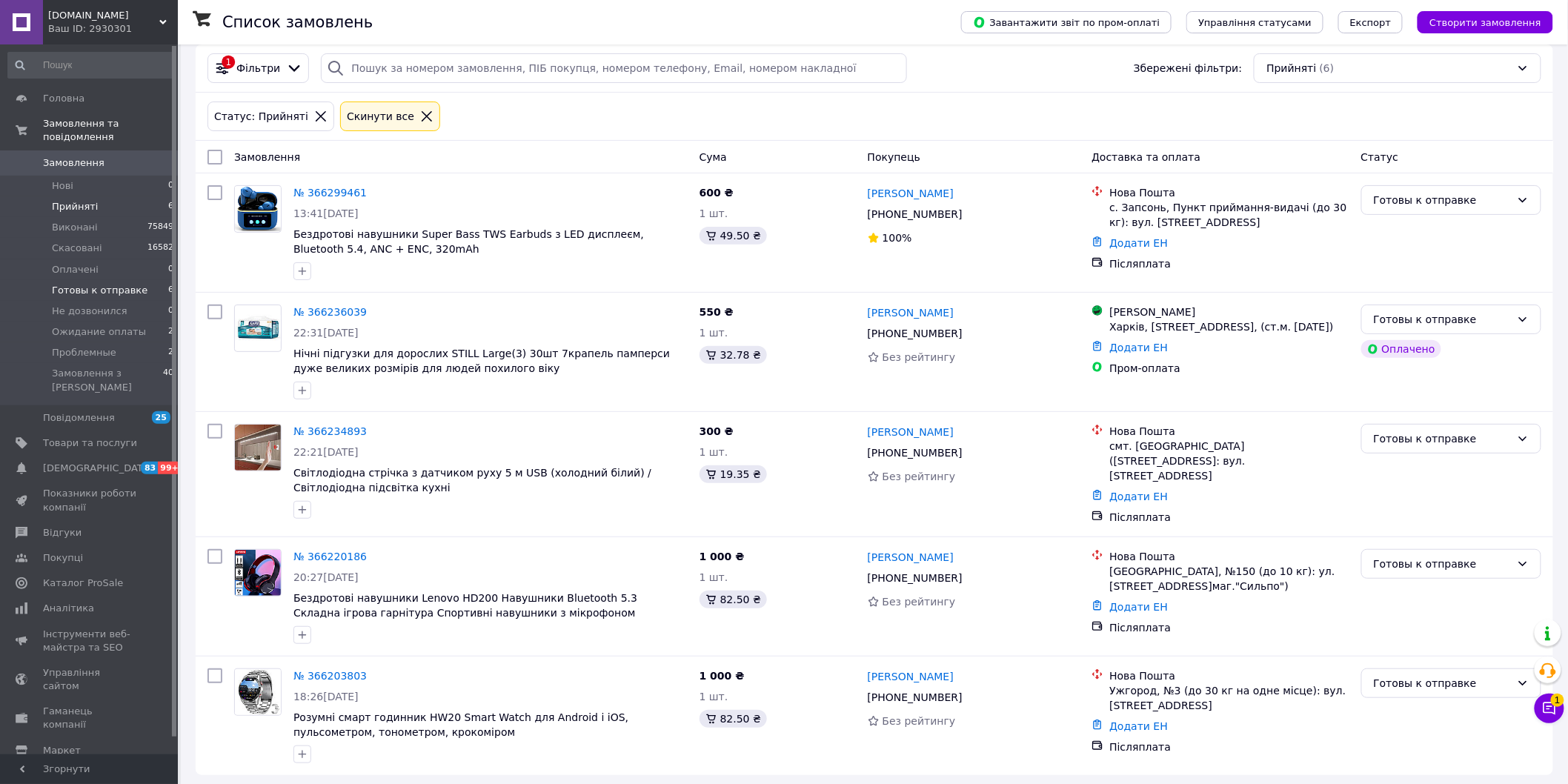
click at [126, 284] on span "Готовы к отправке" at bounding box center [100, 290] width 96 height 13
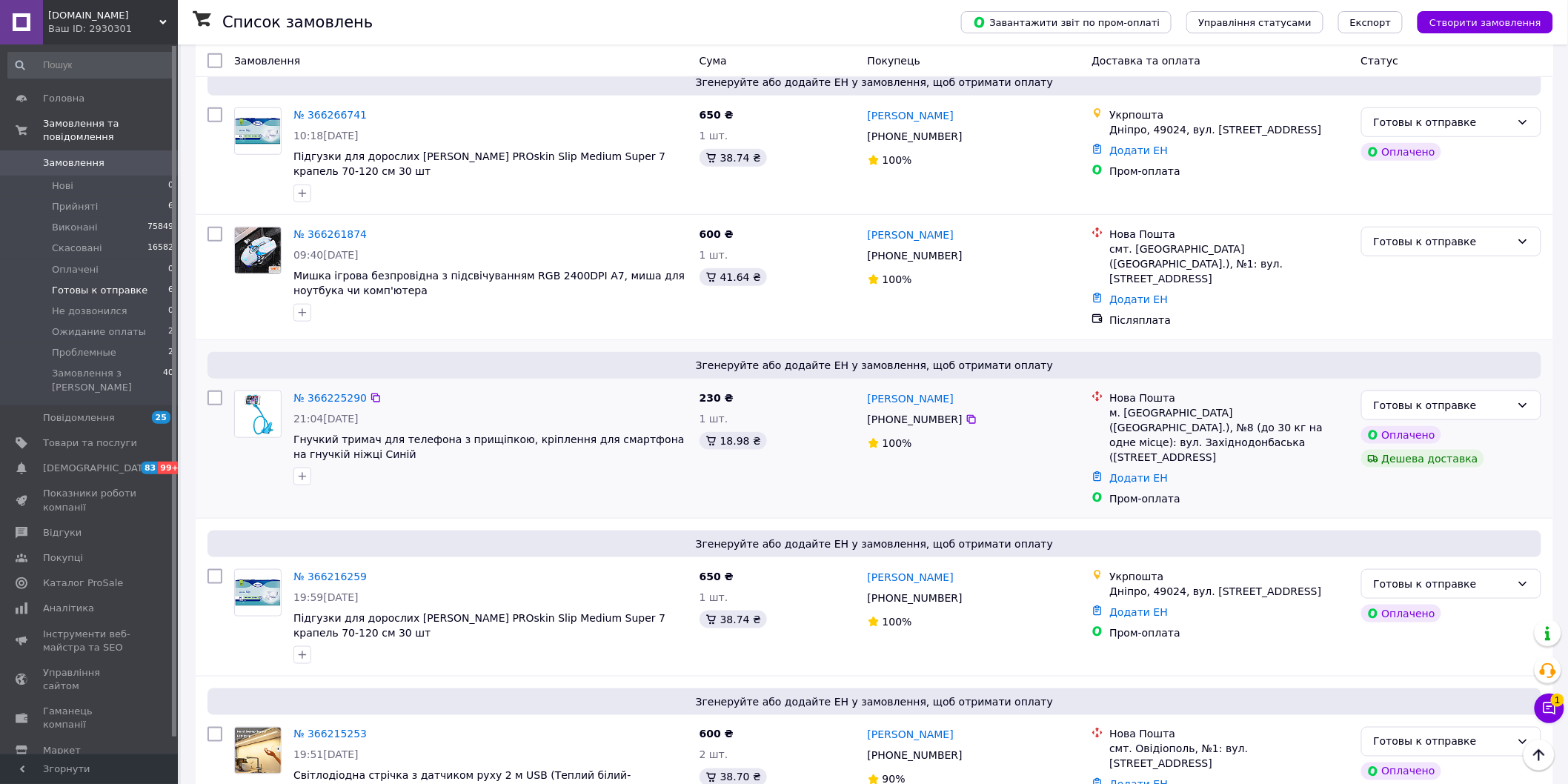
scroll to position [574, 0]
